Goal: Information Seeking & Learning: Check status

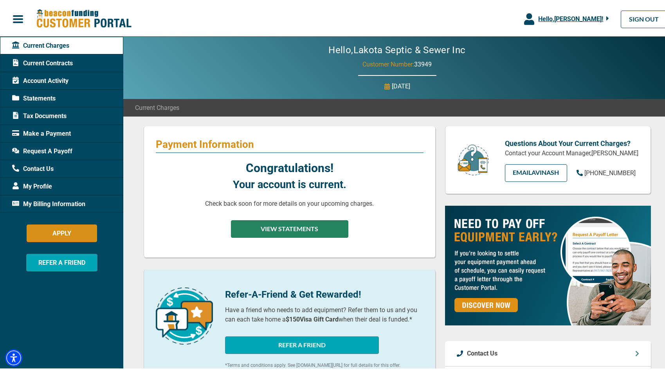
click at [309, 229] on button "VIEW STATEMENTS" at bounding box center [289, 228] width 117 height 18
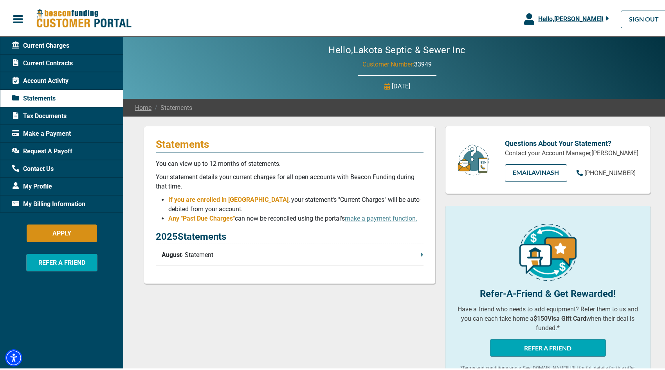
click at [383, 257] on p "August - Statement" at bounding box center [293, 253] width 262 height 9
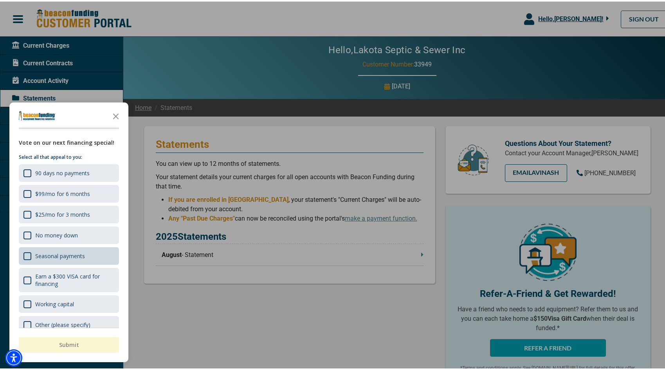
scroll to position [12, 0]
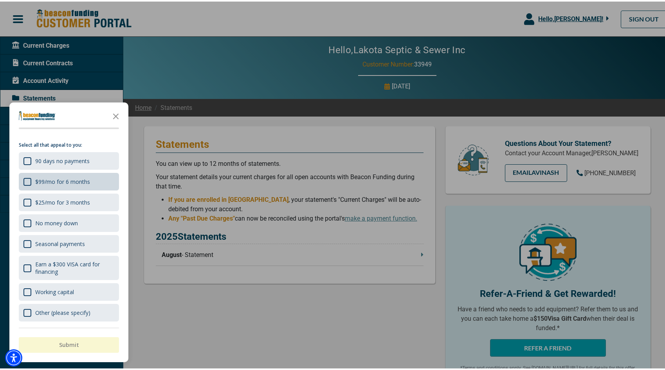
click at [88, 185] on div "$99/mo for 6 months" at bounding box center [69, 180] width 100 height 18
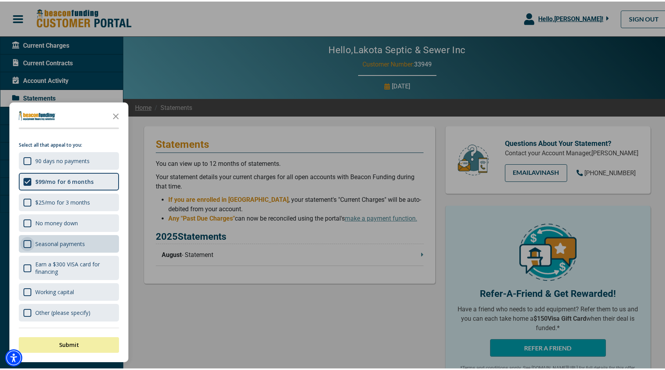
click at [28, 246] on div "Survey" at bounding box center [27, 243] width 8 height 8
click at [25, 179] on div "Shape" at bounding box center [27, 180] width 8 height 8
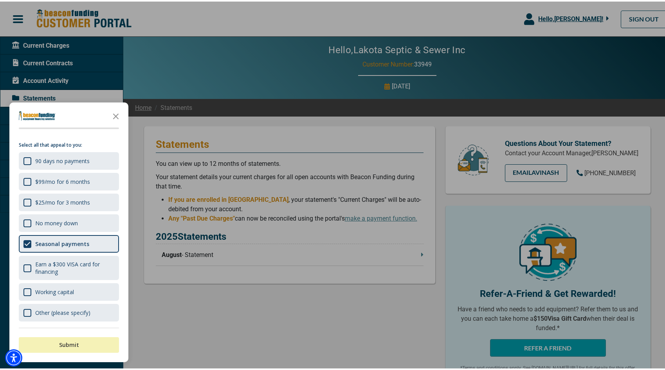
click at [76, 342] on button "Submit" at bounding box center [69, 344] width 100 height 16
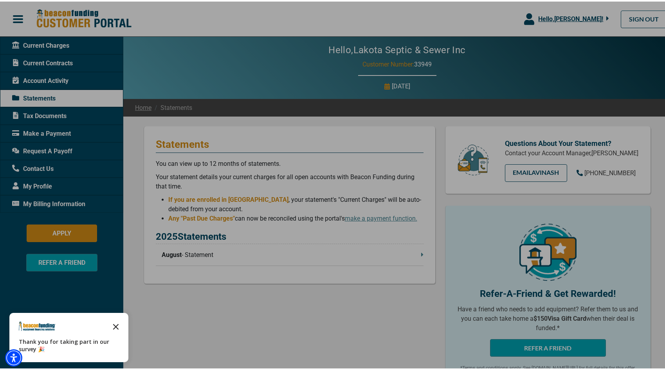
click at [117, 324] on icon "Close the survey" at bounding box center [116, 325] width 16 height 16
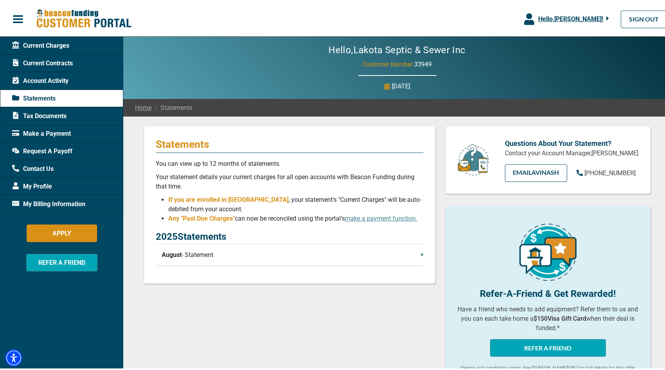
click at [63, 111] on span "Tax Documents" at bounding box center [39, 114] width 54 height 9
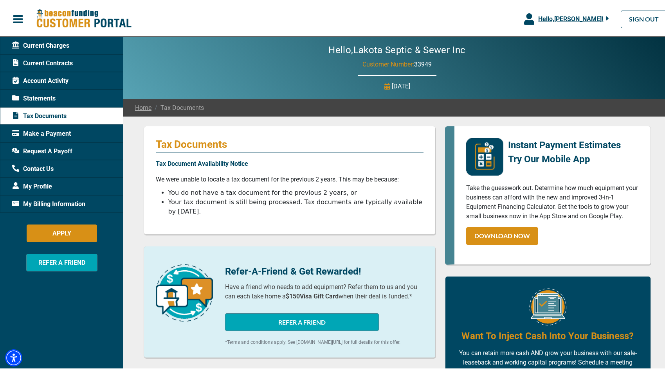
click at [56, 131] on span "Make a Payment" at bounding box center [41, 132] width 59 height 9
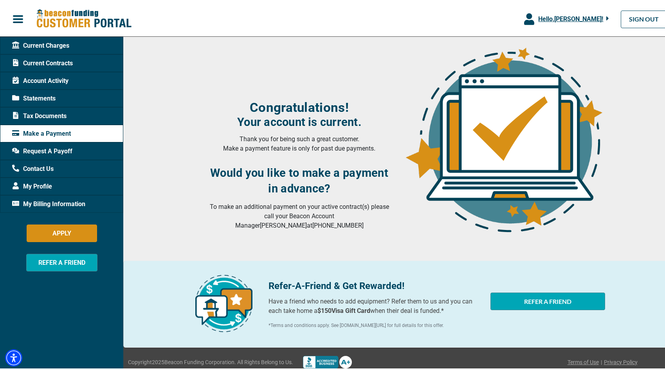
scroll to position [92, 0]
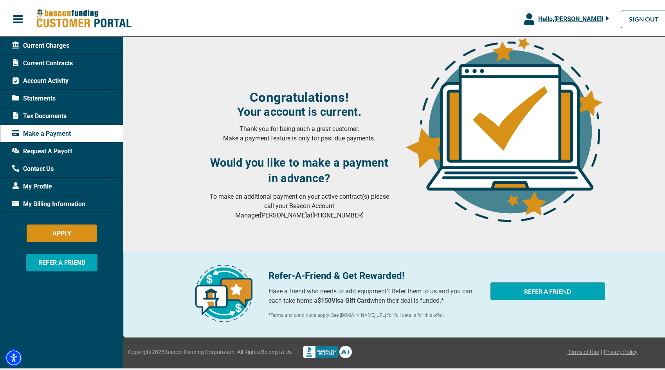
click at [41, 187] on span "My Profile" at bounding box center [32, 184] width 40 height 9
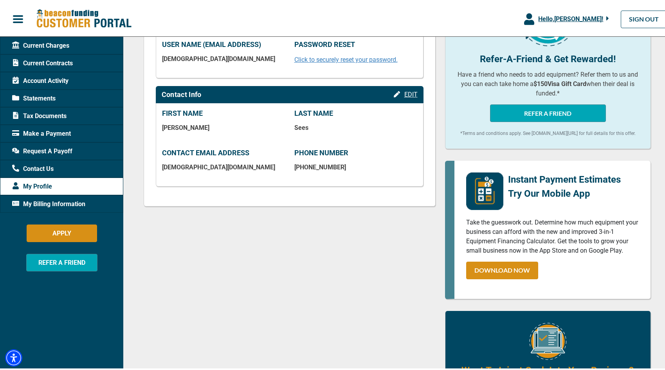
scroll to position [156, 0]
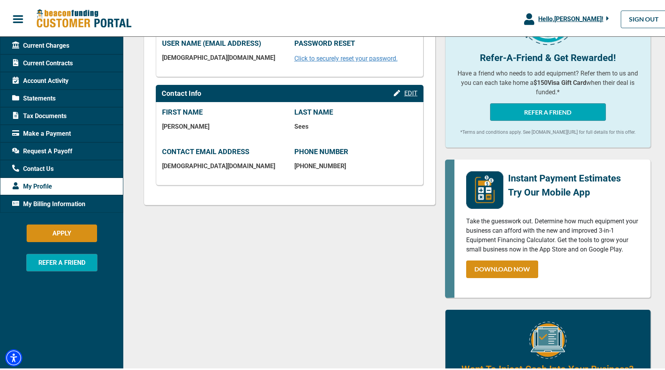
click at [61, 203] on span "My Billing Information" at bounding box center [48, 202] width 73 height 9
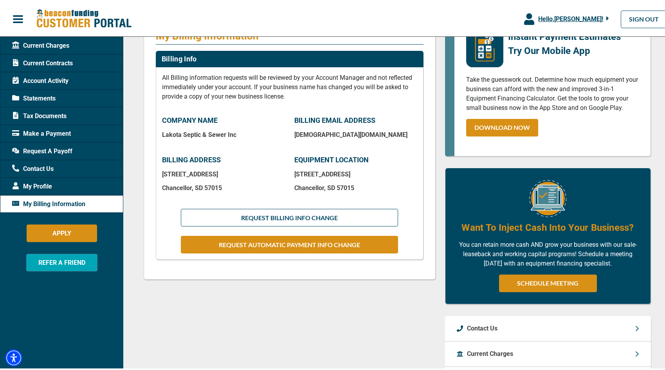
scroll to position [78, 0]
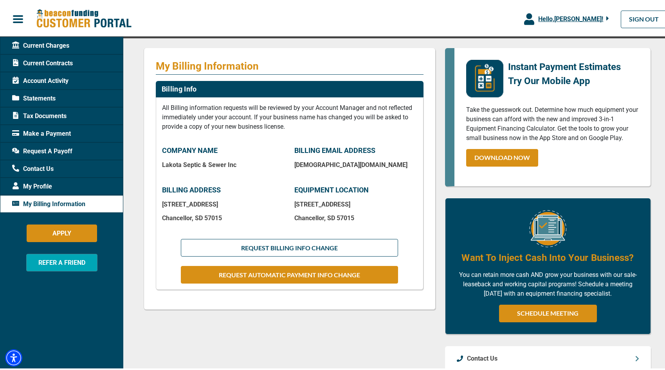
click at [65, 83] on span "Account Activity" at bounding box center [40, 79] width 56 height 9
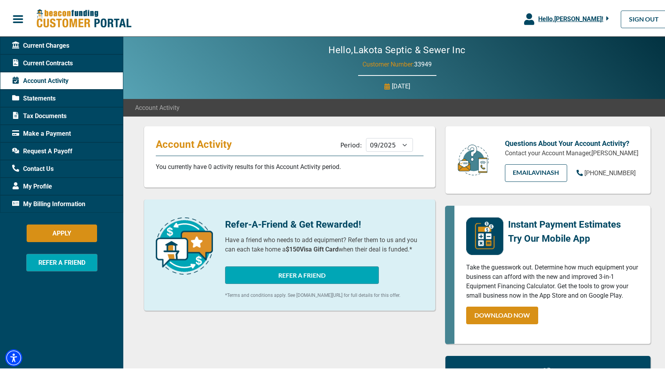
click at [75, 61] on div "Current Contracts" at bounding box center [61, 62] width 123 height 18
